Goal: Find specific page/section: Find specific page/section

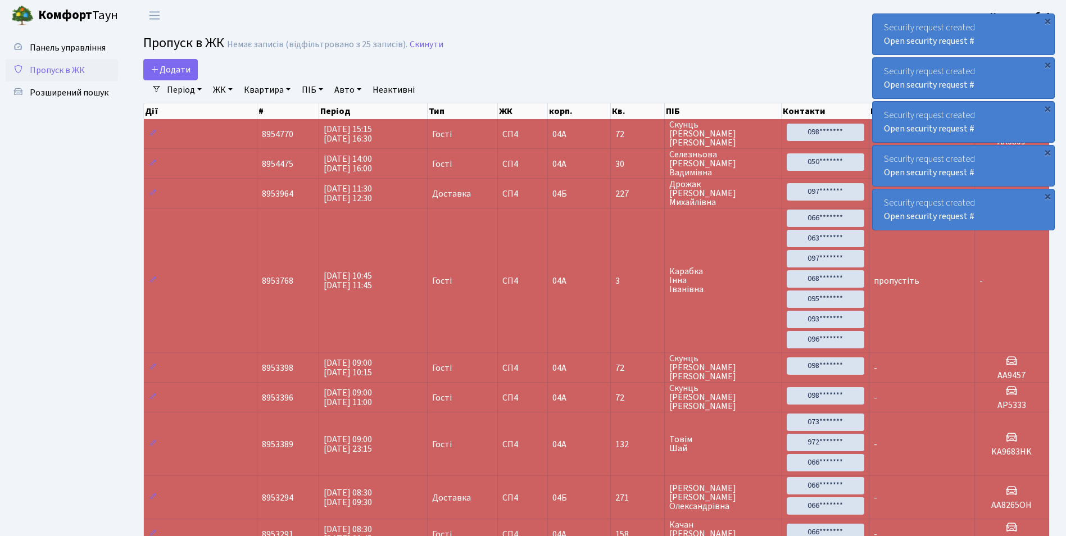
select select "25"
click at [80, 90] on span "Розширений пошук" at bounding box center [69, 93] width 79 height 12
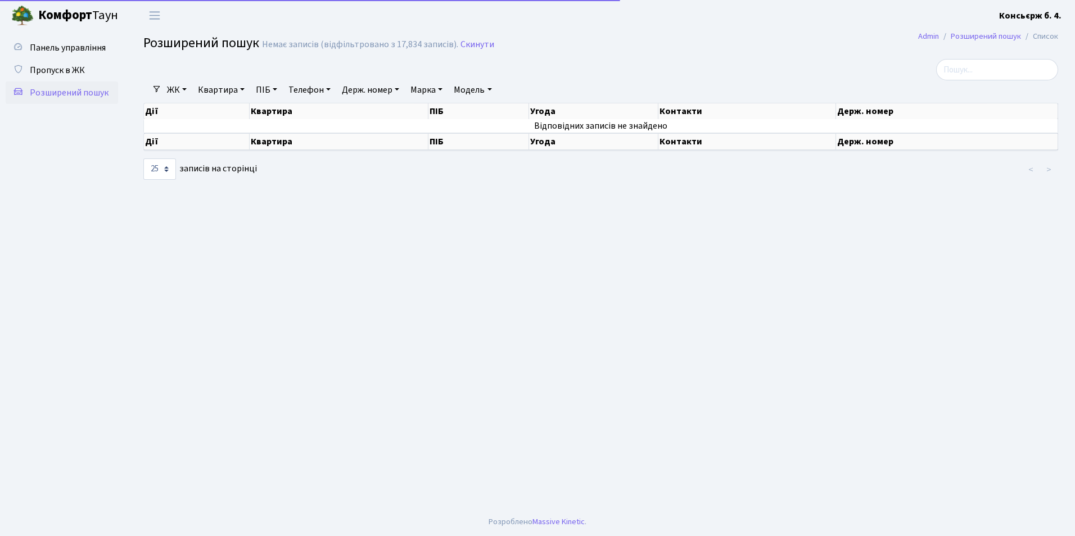
select select "25"
click at [379, 88] on link "Держ. номер" at bounding box center [370, 89] width 66 height 19
type input "8313"
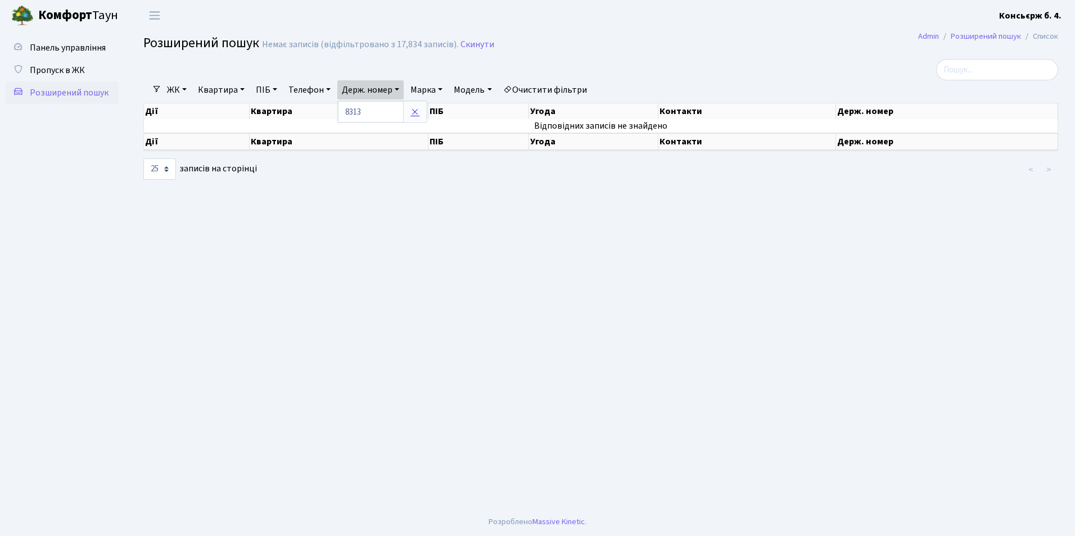
click at [416, 114] on icon at bounding box center [414, 111] width 9 height 9
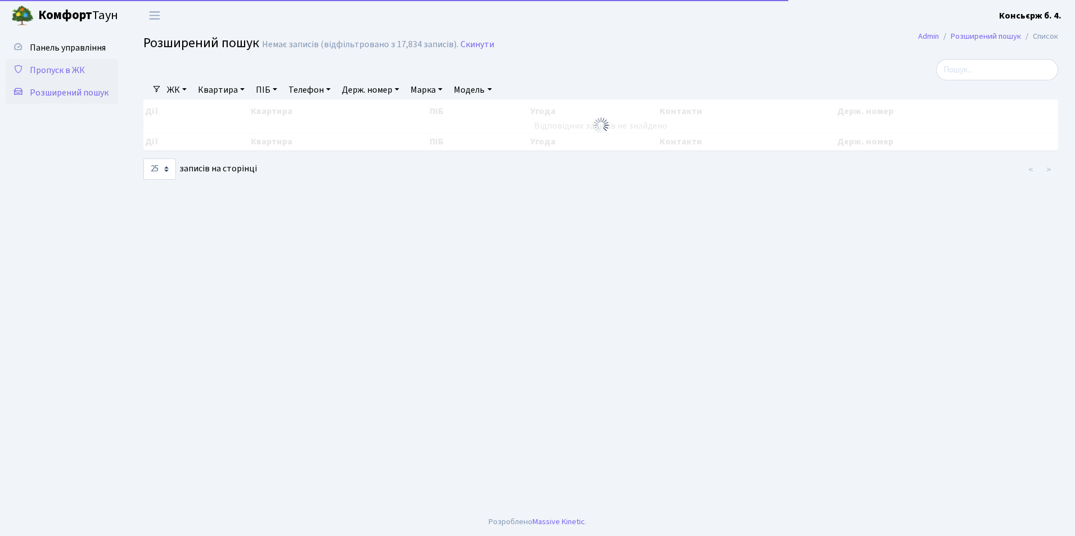
click at [49, 74] on span "Пропуск в ЖК" at bounding box center [57, 70] width 55 height 12
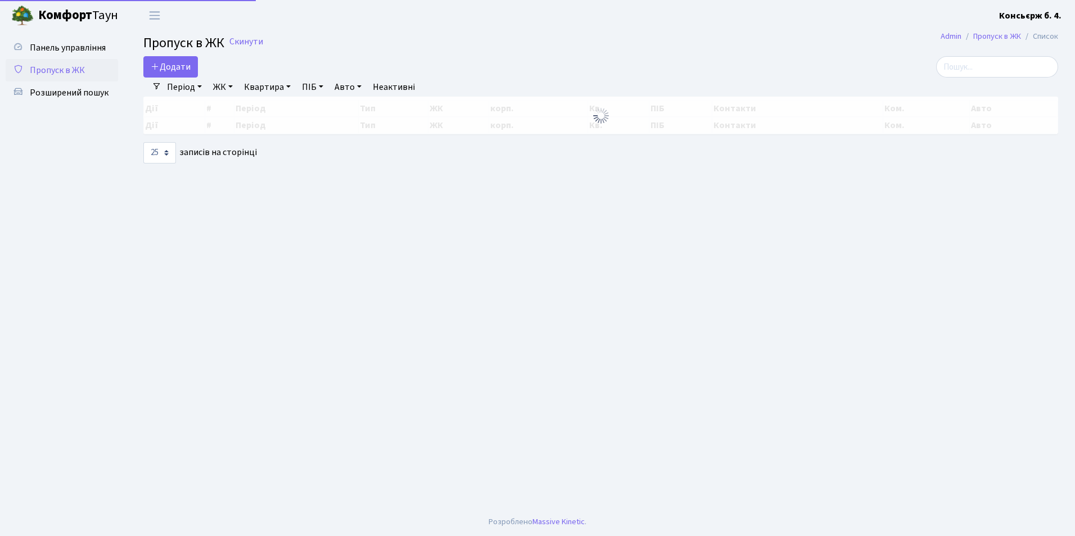
select select "25"
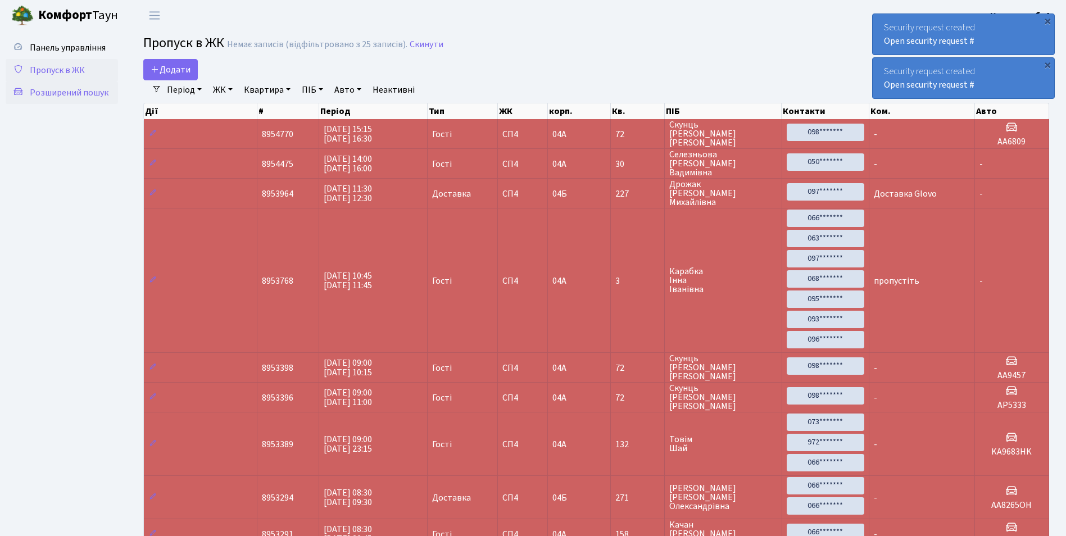
click at [75, 90] on span "Розширений пошук" at bounding box center [69, 93] width 79 height 12
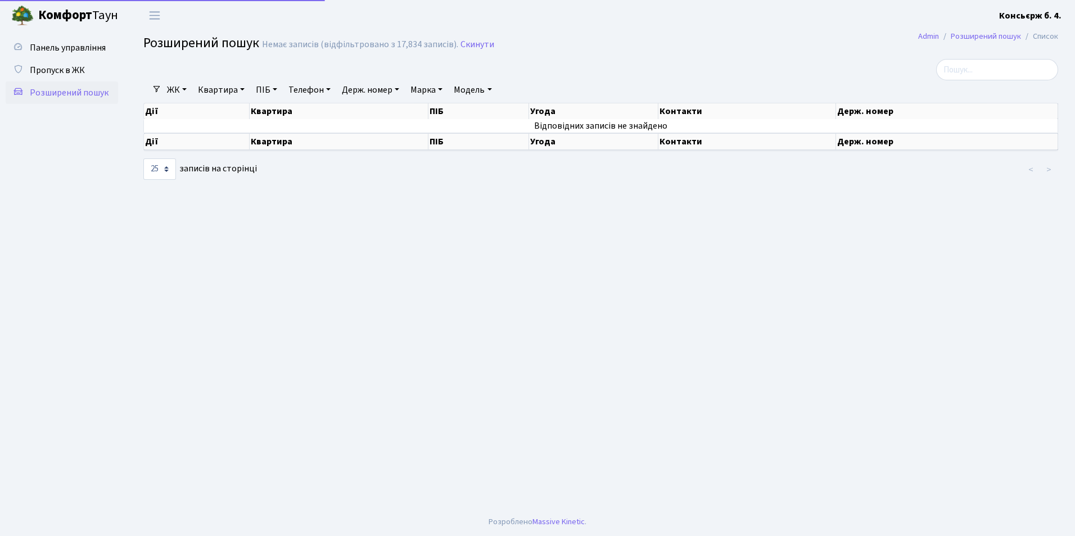
select select "25"
click at [397, 87] on link "Держ. номер" at bounding box center [370, 89] width 66 height 19
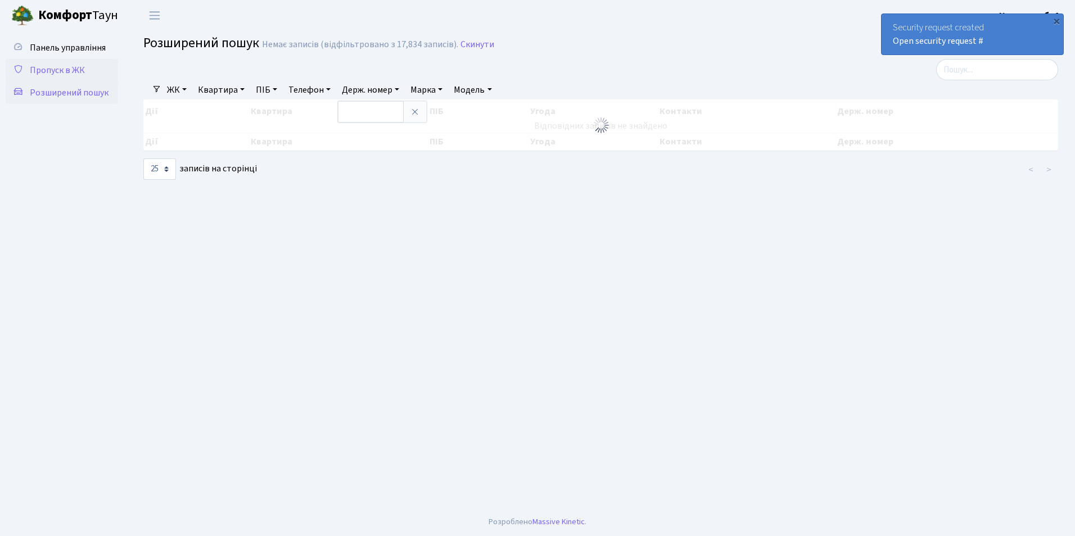
click at [76, 71] on span "Пропуск в ЖК" at bounding box center [57, 70] width 55 height 12
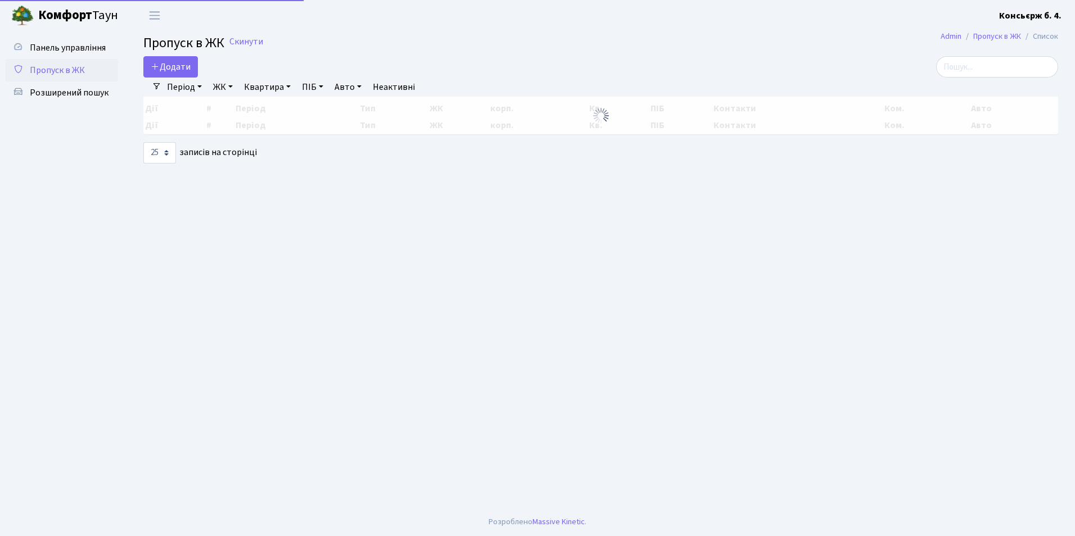
select select "25"
